Goal: Feedback & Contribution: Contribute content

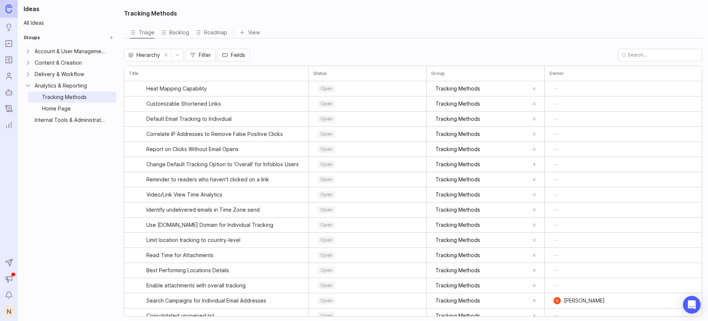
click at [63, 123] on div "Internal Tools & Administration" at bounding box center [70, 120] width 71 height 8
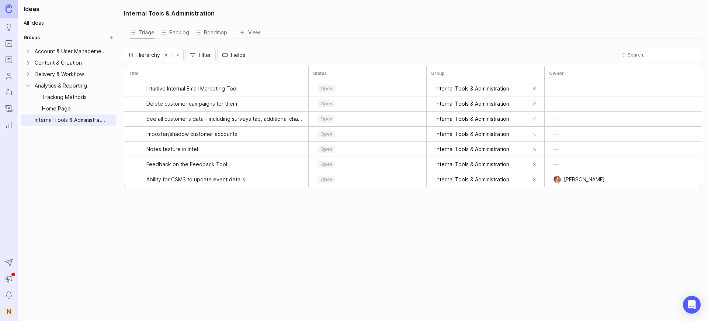
click at [244, 187] on div "Internal Tools & Administration Triage Backlog Roadmap View To pick up a dragga…" at bounding box center [413, 160] width 589 height 321
click at [233, 210] on div "Internal Tools & Administration Triage Backlog Roadmap View To pick up a dragga…" at bounding box center [413, 160] width 589 height 321
click at [11, 27] on icon "Ideas" at bounding box center [9, 27] width 8 height 9
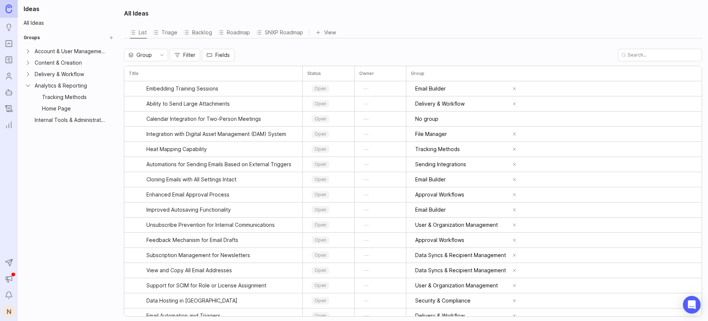
click at [392, 55] on div "Group Filter Fields" at bounding box center [413, 55] width 578 height 13
click at [9, 26] on icon "Ideas" at bounding box center [9, 27] width 8 height 9
click at [291, 42] on div "All Ideas List Triage Backlog Roadmap SNXP Roadmap View To pick up a draggable …" at bounding box center [413, 160] width 589 height 321
click at [643, 55] on input "text" at bounding box center [663, 55] width 71 height 7
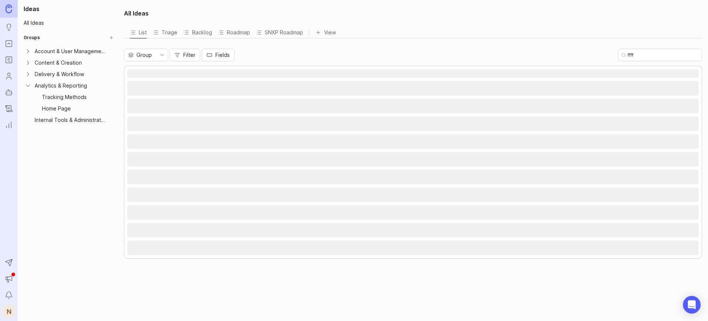
type input "ffff"
click at [540, 51] on div "Group Filter Fields ffff" at bounding box center [413, 55] width 578 height 13
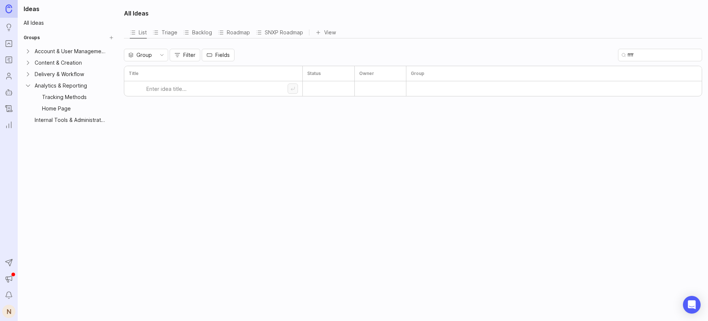
click at [645, 55] on input "ffff" at bounding box center [663, 55] width 71 height 7
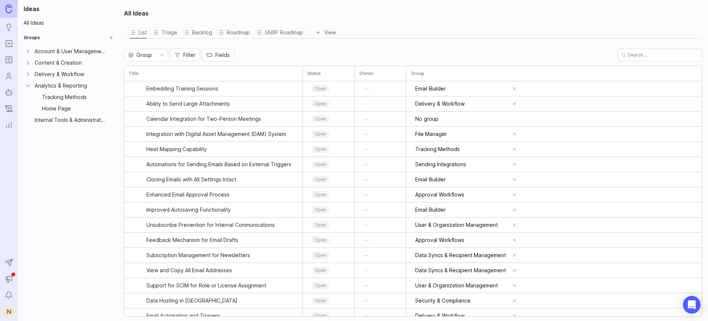
click at [102, 124] on div "Internal Tools & Administration" at bounding box center [69, 119] width 96 height 11
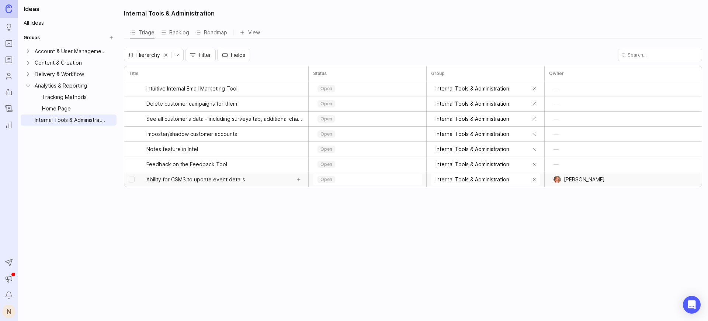
click at [300, 180] on button "Add sub-idea" at bounding box center [299, 179] width 10 height 10
click at [190, 198] on input at bounding box center [216, 194] width 131 height 15
type input "Intel: Clickable User Names"
click at [194, 193] on span "Intel: Clickable User Names" at bounding box center [184, 194] width 67 height 7
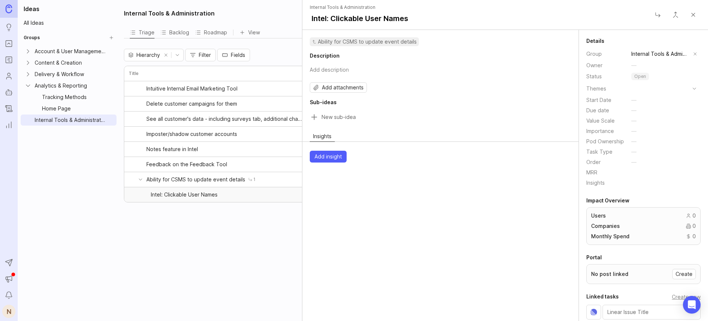
scroll to position [30, 0]
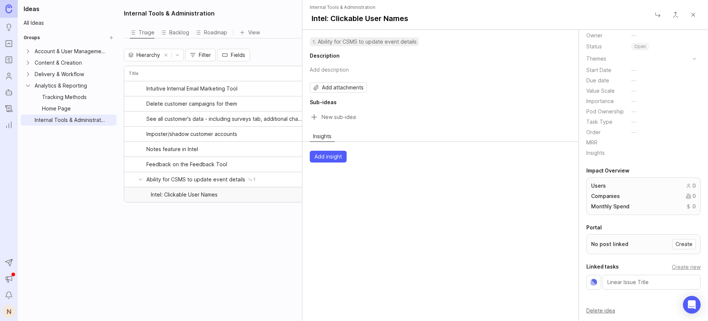
click at [596, 309] on button "Delete idea" at bounding box center [600, 310] width 29 height 6
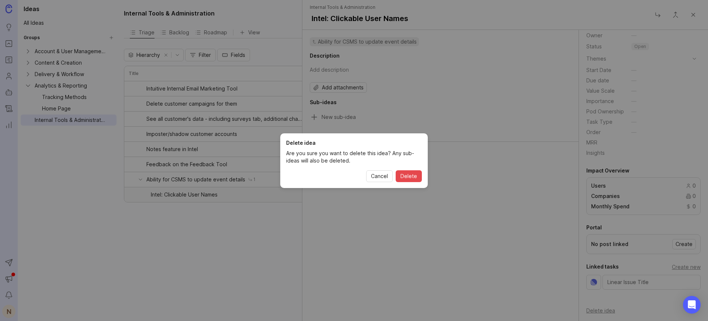
click at [415, 179] on span "Delete" at bounding box center [409, 175] width 17 height 7
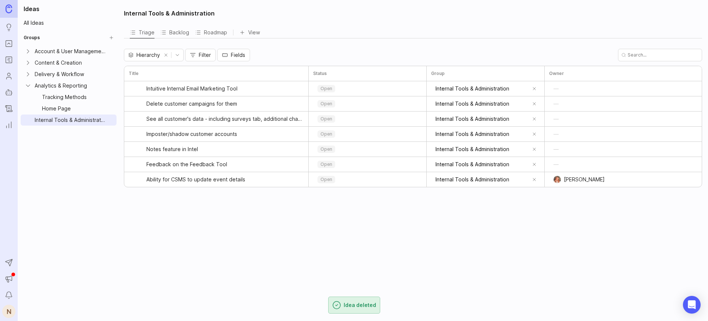
click at [287, 227] on div "Internal Tools & Administration Triage Backlog Roadmap View To pick up a dragga…" at bounding box center [413, 160] width 589 height 321
click at [47, 21] on link "All Ideas" at bounding box center [69, 23] width 96 height 10
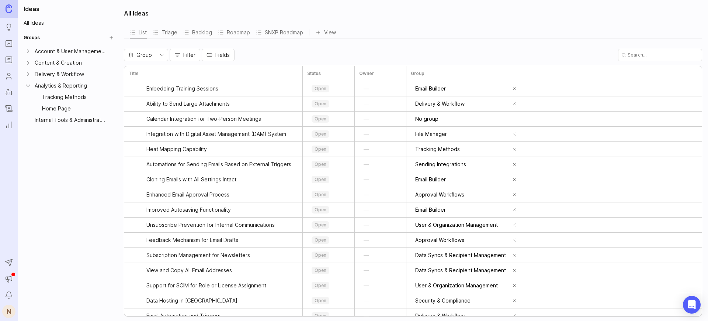
click at [91, 119] on div "Internal Tools & Administration" at bounding box center [70, 120] width 71 height 8
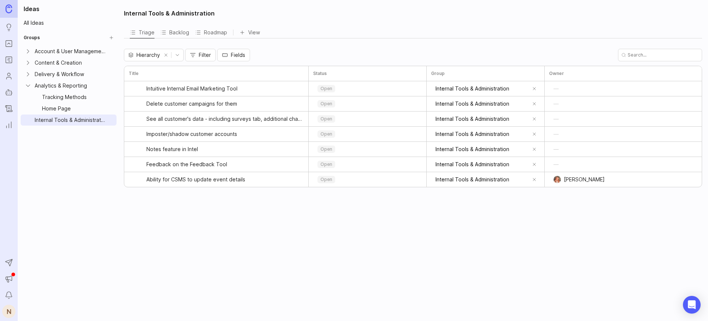
click at [149, 208] on div "Internal Tools & Administration Triage Backlog Roadmap View To pick up a dragga…" at bounding box center [413, 160] width 589 height 321
click at [157, 192] on div "Internal Tools & Administration Triage Backlog Roadmap View To pick up a dragga…" at bounding box center [413, 160] width 589 height 321
click at [646, 54] on input "text" at bounding box center [663, 55] width 71 height 7
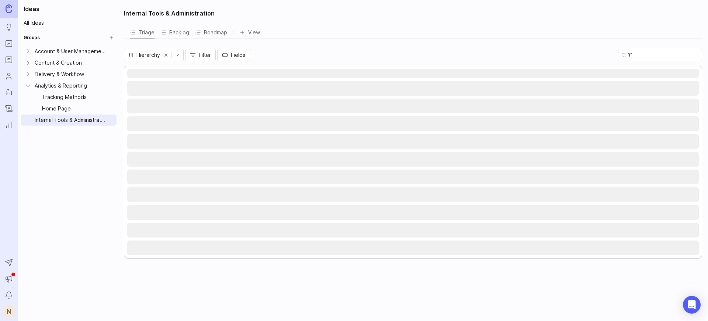
type input "fff"
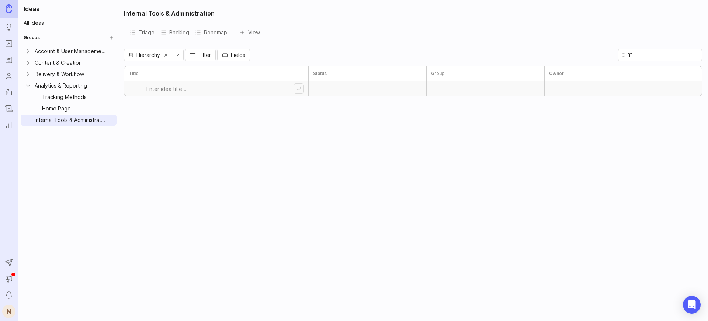
click at [180, 90] on input at bounding box center [219, 88] width 147 height 15
type input "Intel: Clickable Staff Usernames"
click at [652, 53] on input "fff" at bounding box center [663, 55] width 71 height 7
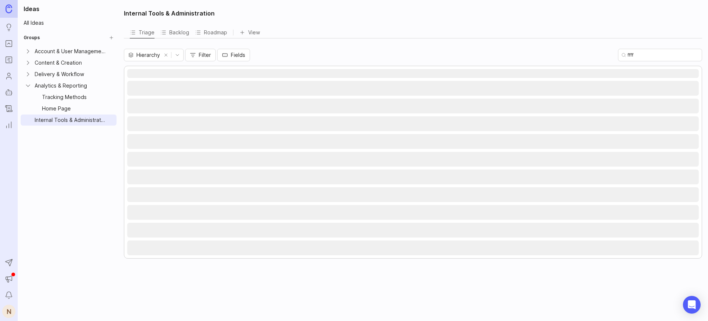
type input "ffff"
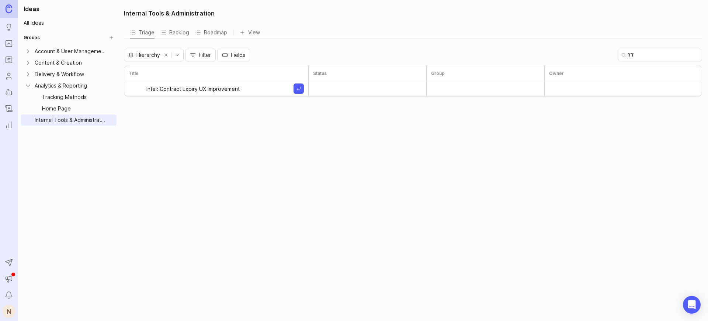
type input "Intel: Contract Expiry UX Improvement"
click at [264, 148] on div "Internal Tools & Administration Triage Backlog Roadmap View To pick up a dragga…" at bounding box center [413, 160] width 589 height 321
click at [296, 89] on button "Create idea" at bounding box center [299, 88] width 10 height 10
click at [675, 53] on input "ffff" at bounding box center [663, 55] width 71 height 7
type input "f"
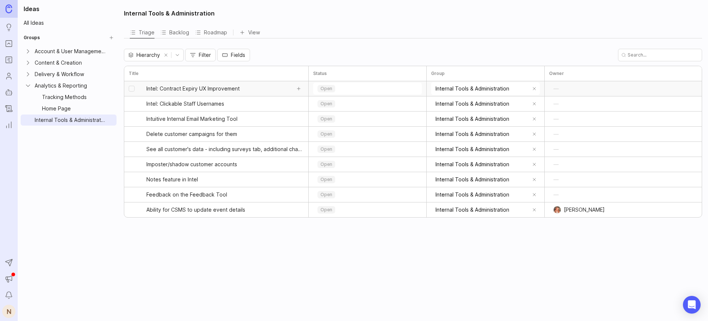
click at [217, 89] on span "Intel: Contract Expiry UX Improvement" at bounding box center [192, 88] width 93 height 7
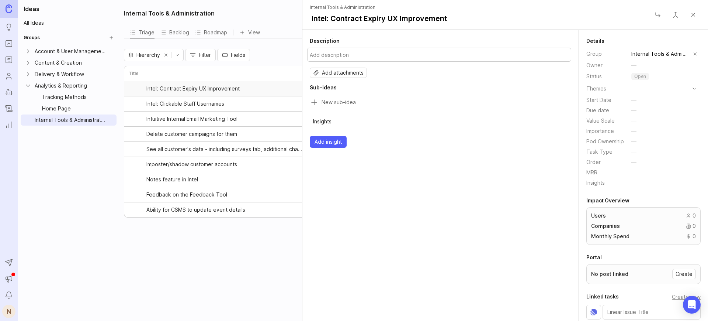
click at [355, 55] on button "Add description" at bounding box center [439, 55] width 264 height 14
click at [335, 59] on textarea at bounding box center [439, 55] width 259 height 8
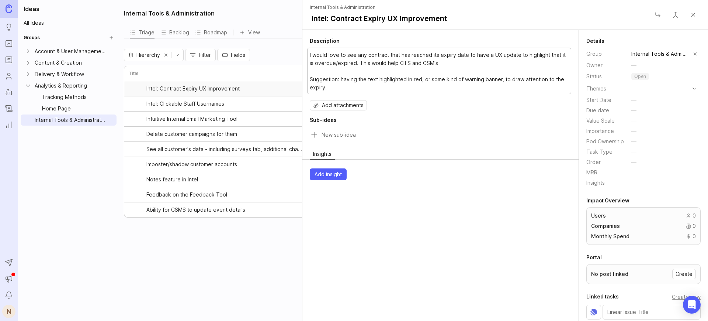
click at [439, 60] on textarea "I would love to see any contract that has reached its expiry date to have a UX …" at bounding box center [439, 71] width 259 height 41
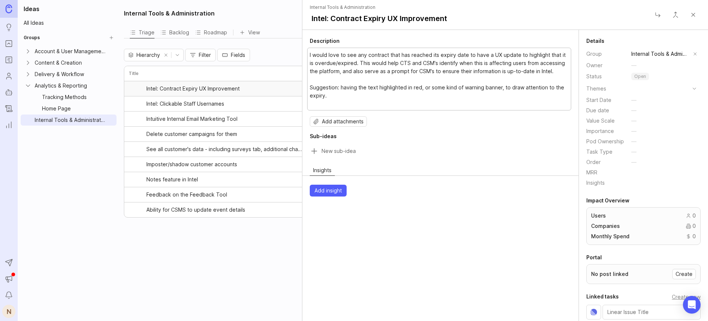
click at [349, 62] on textarea "I would love to see any contract that has reached its expiry date to have a UX …" at bounding box center [439, 79] width 259 height 57
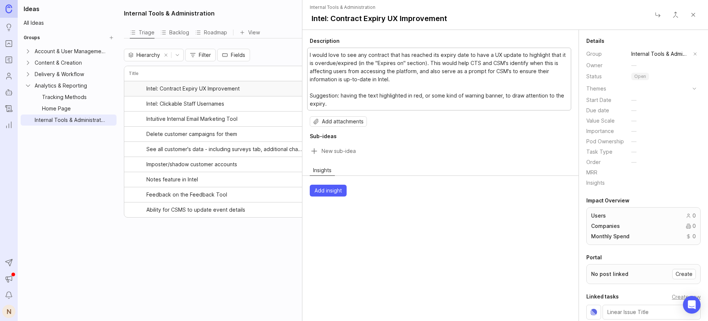
type textarea "I would love to see any contract that has reached its expiry date to have a UX …"
click at [317, 121] on icon "button" at bounding box center [316, 121] width 6 height 6
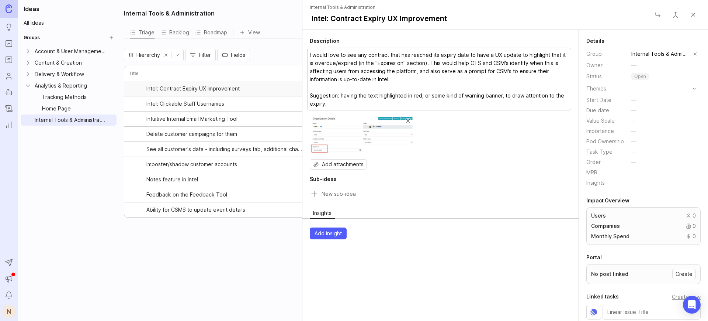
click at [422, 65] on button "I would love to see any contract that has reached its expiry date to have a UX …" at bounding box center [439, 79] width 264 height 63
click at [419, 62] on textarea "I would love to see any contract that has reached its expiry date to have a UX …" at bounding box center [439, 79] width 259 height 57
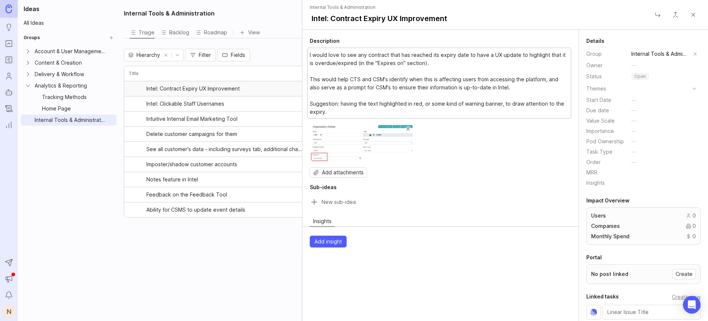
type textarea "I would love to see any contract that has reached its expiry date to have a UX …"
click at [513, 146] on div at bounding box center [440, 142] width 261 height 37
click at [202, 102] on span "Intel: Clickable Staff Usernames" at bounding box center [185, 103] width 78 height 7
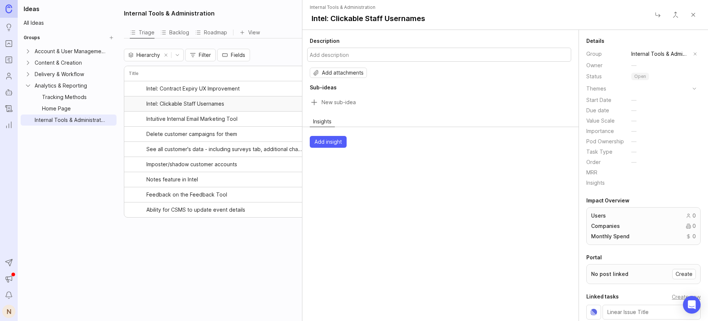
click at [371, 55] on button "Add description" at bounding box center [439, 55] width 264 height 14
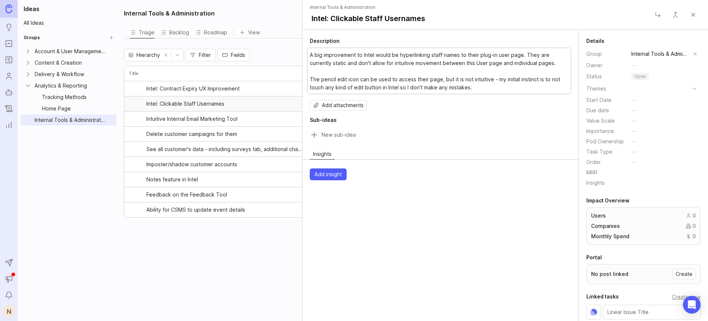
type textarea "A big improvement to Intel would be hyperlinking staff names to their plug-in u…"
click at [315, 108] on icon "button" at bounding box center [316, 105] width 6 height 6
click at [328, 107] on span "Add attachments" at bounding box center [343, 104] width 42 height 7
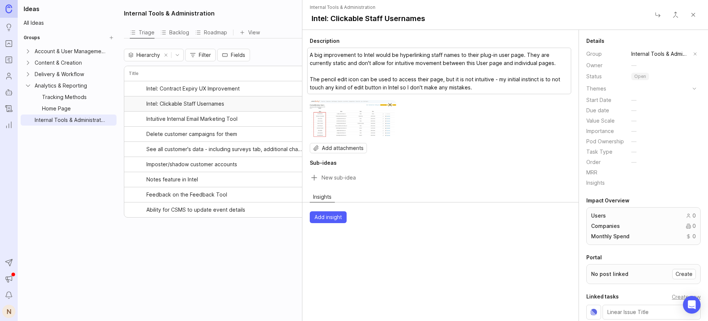
click at [488, 64] on button "A big improvement to Intel would be hyperlinking staff names to their plug-in u…" at bounding box center [439, 71] width 264 height 46
click at [488, 64] on textarea "A big improvement to Intel would be hyperlinking staff names to their plug-in u…" at bounding box center [439, 71] width 259 height 41
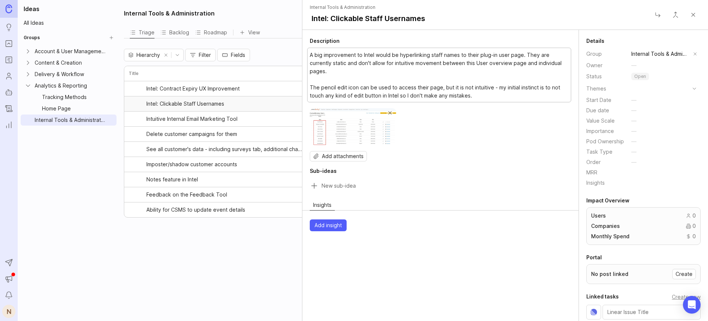
type textarea "A big improvement to Intel would be hyperlinking staff names to their plug-in u…"
click at [274, 282] on div "Internal Tools & Administration Triage Backlog Roadmap View To pick up a dragga…" at bounding box center [413, 160] width 589 height 321
click at [217, 87] on span "Intel: Contract Expiry UX Improvement" at bounding box center [192, 88] width 93 height 7
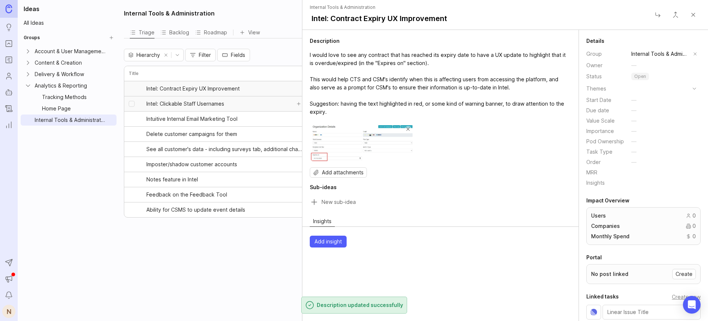
click at [206, 104] on span "Intel: Clickable Staff Usernames" at bounding box center [185, 103] width 78 height 7
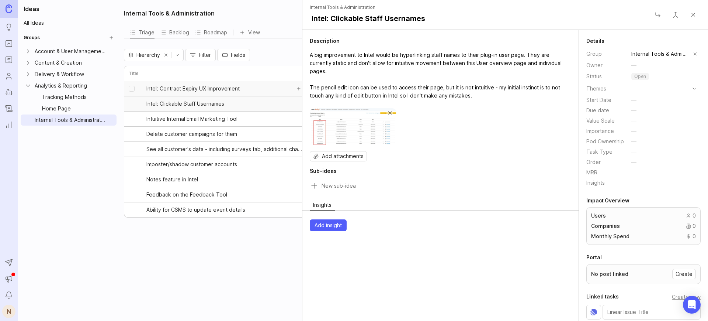
click at [209, 88] on span "Intel: Contract Expiry UX Improvement" at bounding box center [192, 88] width 93 height 7
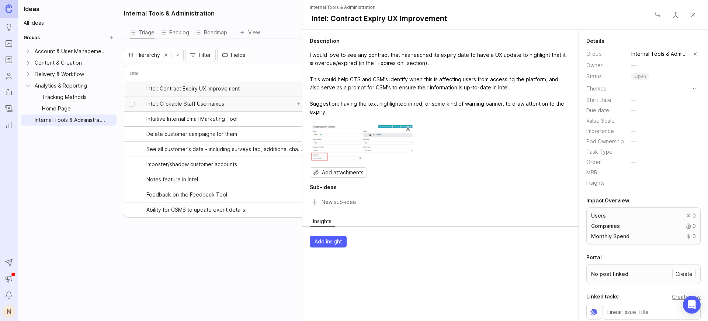
click at [214, 105] on span "Intel: Clickable Staff Usernames" at bounding box center [185, 103] width 78 height 7
